Goal: Check status: Check status

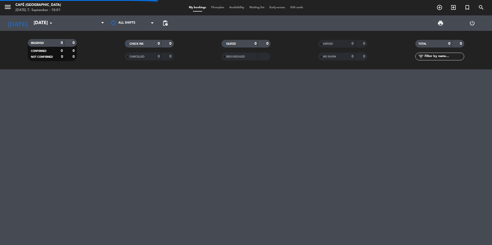
drag, startPoint x: 0, startPoint y: 0, endPoint x: 416, endPoint y: 53, distance: 419.6
click at [438, 55] on input "text" at bounding box center [444, 57] width 40 height 6
click at [334, 41] on div "SERVED 0 0" at bounding box center [342, 44] width 49 height 8
click at [446, 54] on input "text" at bounding box center [444, 57] width 40 height 6
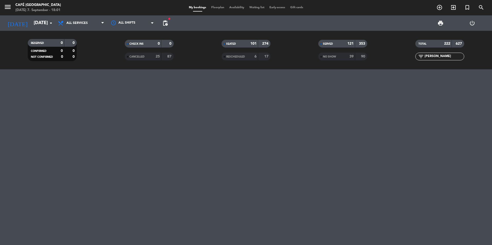
type input "[PERSON_NAME]"
click at [138, 58] on span "CANCELLED" at bounding box center [136, 57] width 15 height 3
drag, startPoint x: 244, startPoint y: 59, endPoint x: 250, endPoint y: 59, distance: 6.5
click at [244, 59] on div "RESCHEDULED" at bounding box center [235, 57] width 24 height 6
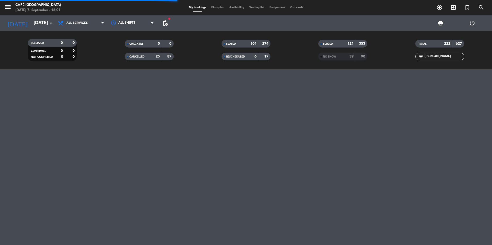
drag, startPoint x: 335, startPoint y: 56, endPoint x: 176, endPoint y: 35, distance: 159.7
click at [334, 56] on span "NO SHOW" at bounding box center [329, 57] width 13 height 3
click at [31, 20] on input "[DATE]" at bounding box center [61, 23] width 60 height 10
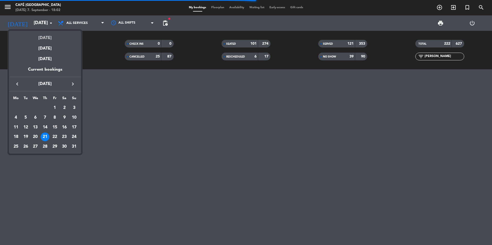
click at [52, 35] on div "[DATE]" at bounding box center [45, 36] width 72 height 11
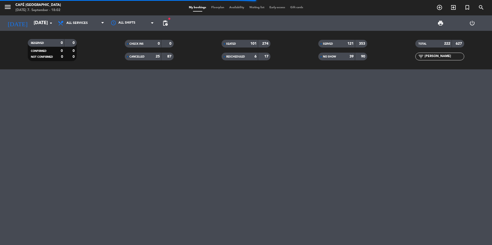
type input "[DATE]"
click at [436, 56] on input "[PERSON_NAME]" at bounding box center [444, 57] width 40 height 6
click at [447, 56] on input "[PERSON_NAME]" at bounding box center [444, 57] width 40 height 6
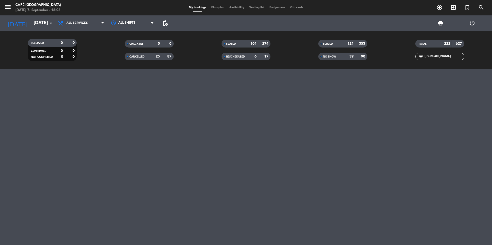
click at [447, 56] on input "[PERSON_NAME]" at bounding box center [444, 57] width 40 height 6
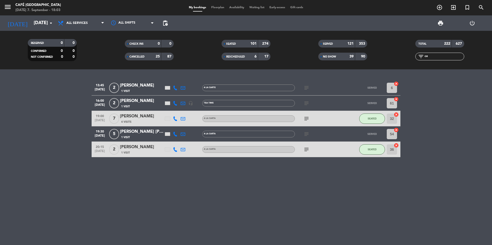
type input "c"
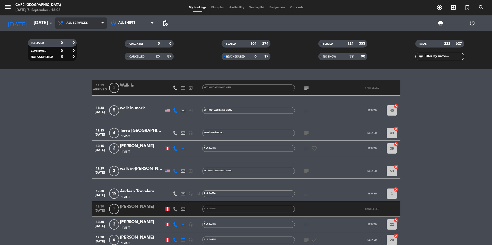
click at [88, 24] on span "All services" at bounding box center [80, 22] width 51 height 11
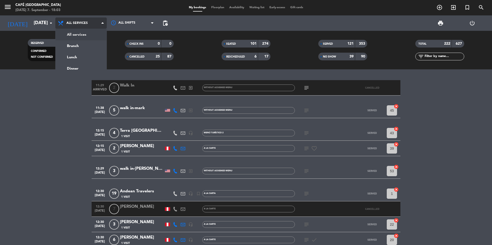
click at [93, 35] on div "menu Café Museo Larco [DATE] 7. September - 18:03 My bookings Floorplan Availab…" at bounding box center [246, 34] width 492 height 69
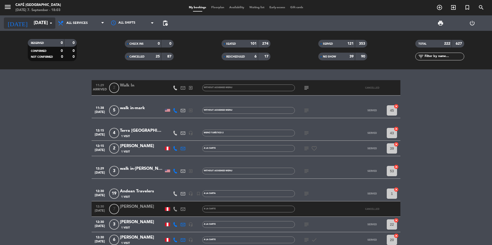
click at [41, 19] on input "[DATE]" at bounding box center [61, 23] width 60 height 10
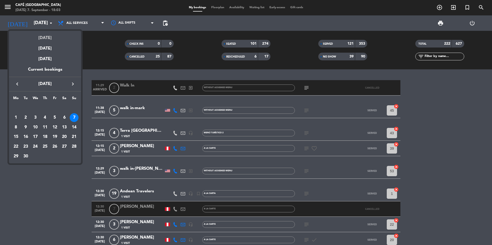
click at [50, 35] on div "[DATE]" at bounding box center [45, 36] width 72 height 11
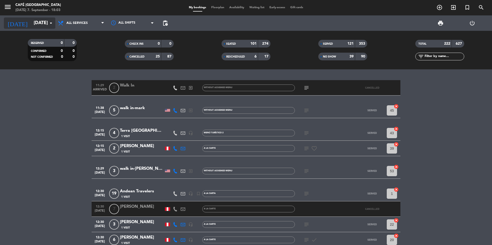
click at [44, 25] on input "[DATE]" at bounding box center [61, 23] width 60 height 10
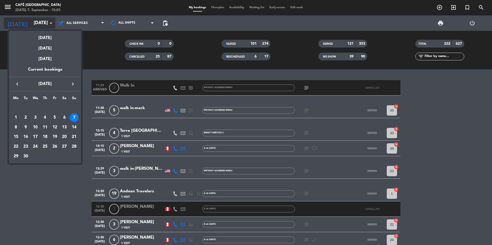
click at [47, 33] on div "[DATE]" at bounding box center [45, 36] width 72 height 11
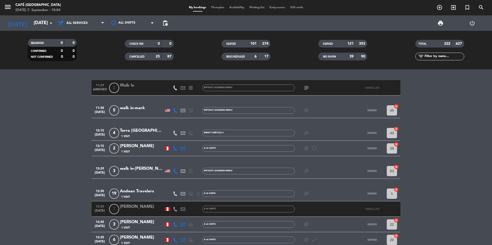
click at [438, 58] on input "text" at bounding box center [444, 57] width 40 height 6
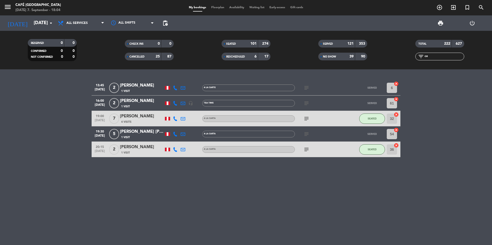
type input "c"
